Goal: Complete application form

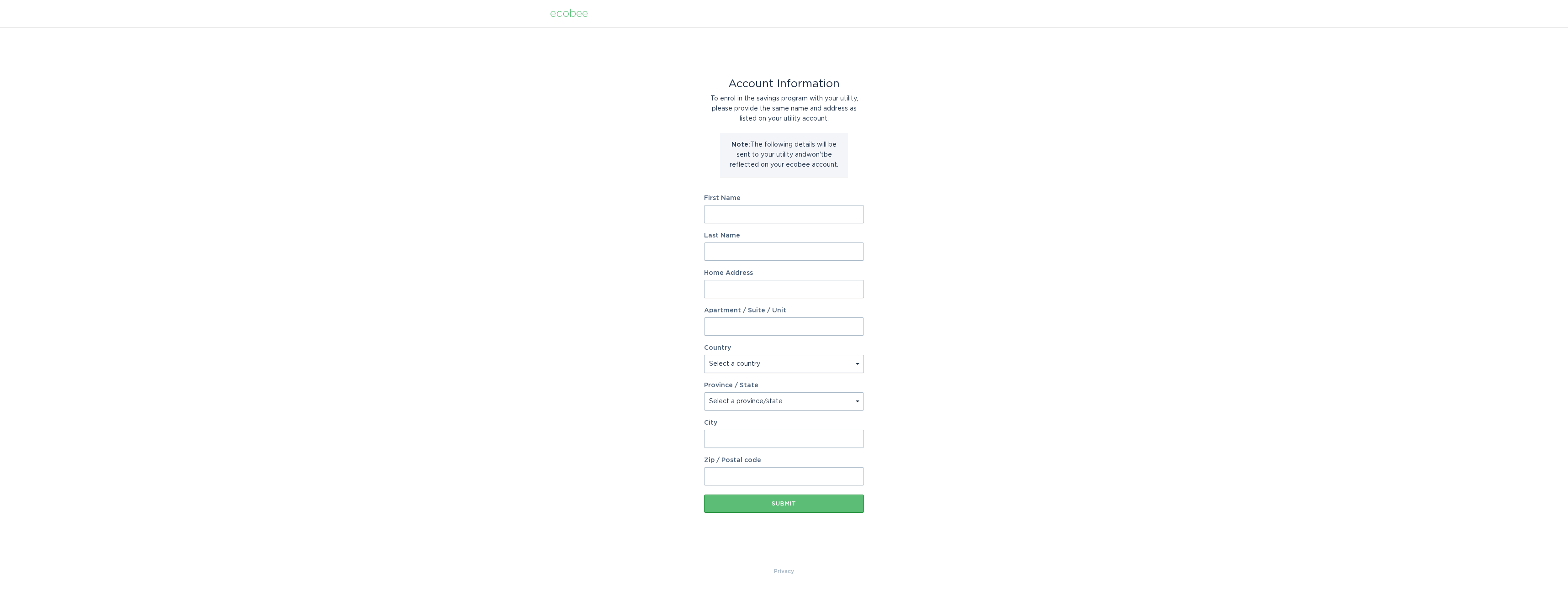
click at [808, 223] on body "ecobee Account Information To enrol in the savings program with your utility, p…" at bounding box center [784, 295] width 1568 height 590
type input "Leah"
type input "Potts"
type input "4245 E Amber Ln"
select select "US"
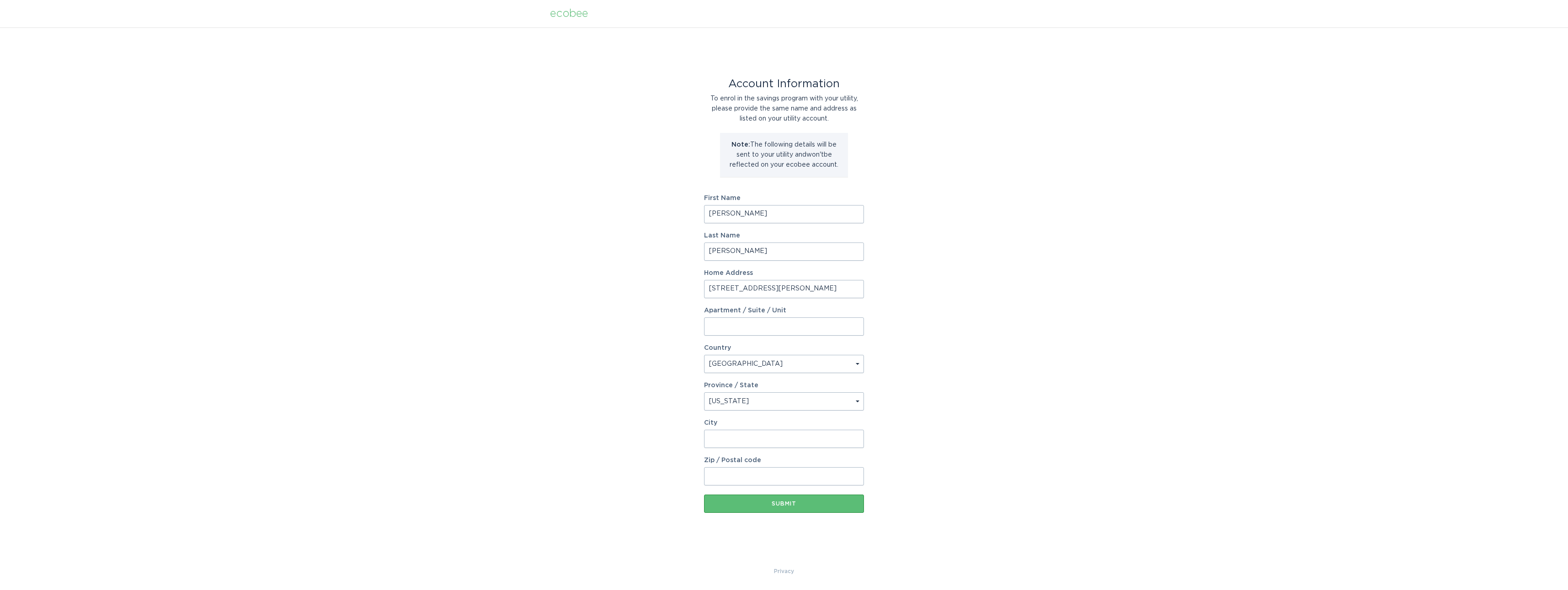
select select "AZ"
type input "Gilbert"
type input "85296"
click at [417, 201] on div "Account Information To enrol in the savings program with your utility, please p…" at bounding box center [784, 297] width 1568 height 539
click at [764, 511] on button "Submit" at bounding box center [784, 504] width 160 height 18
